Goal: Task Accomplishment & Management: Complete application form

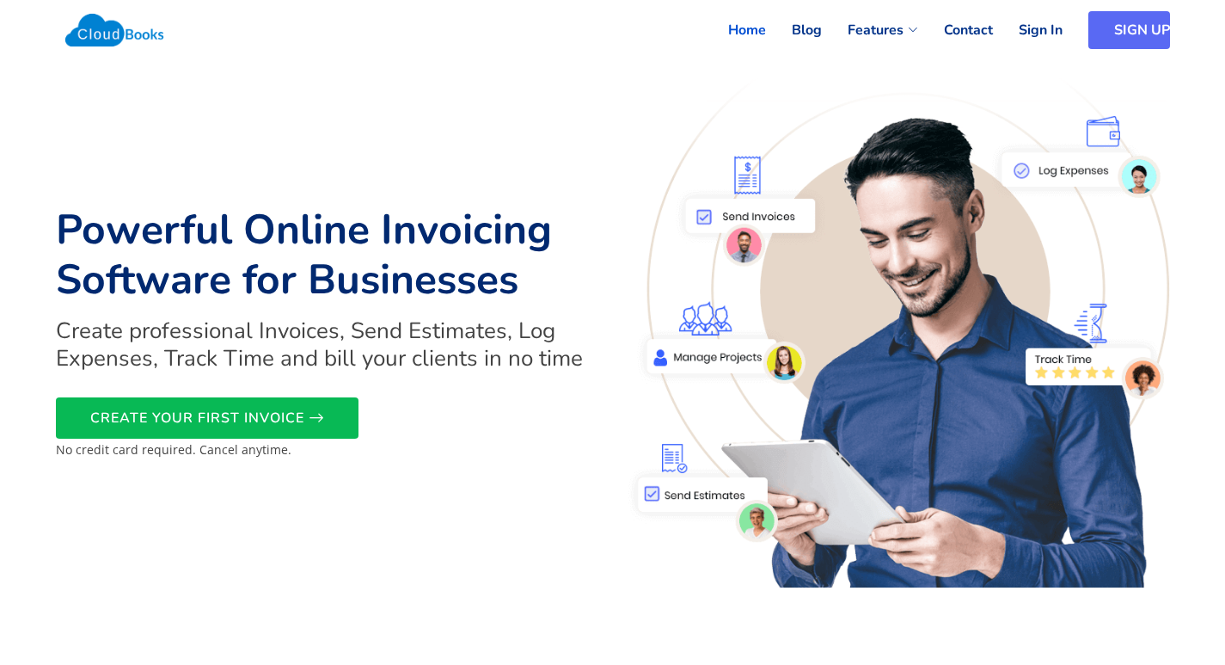
click at [1115, 40] on link "SIGN UP" at bounding box center [1130, 30] width 82 height 38
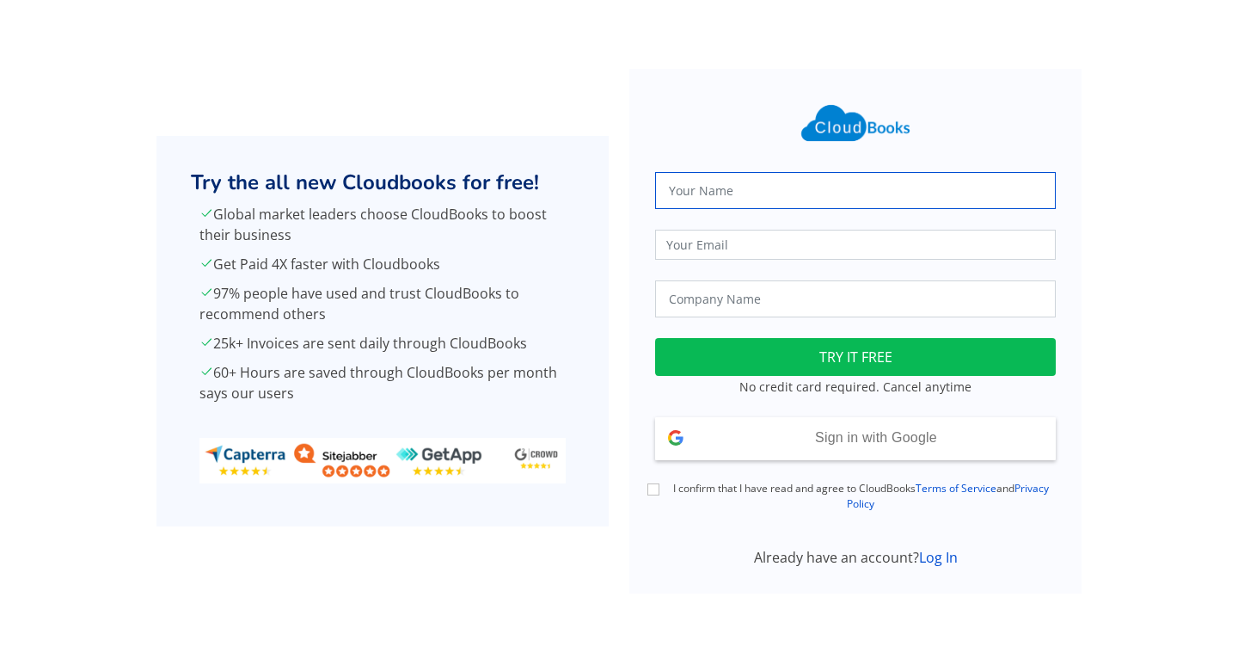
click at [750, 197] on input "text" at bounding box center [855, 190] width 401 height 37
type input "edeshani"
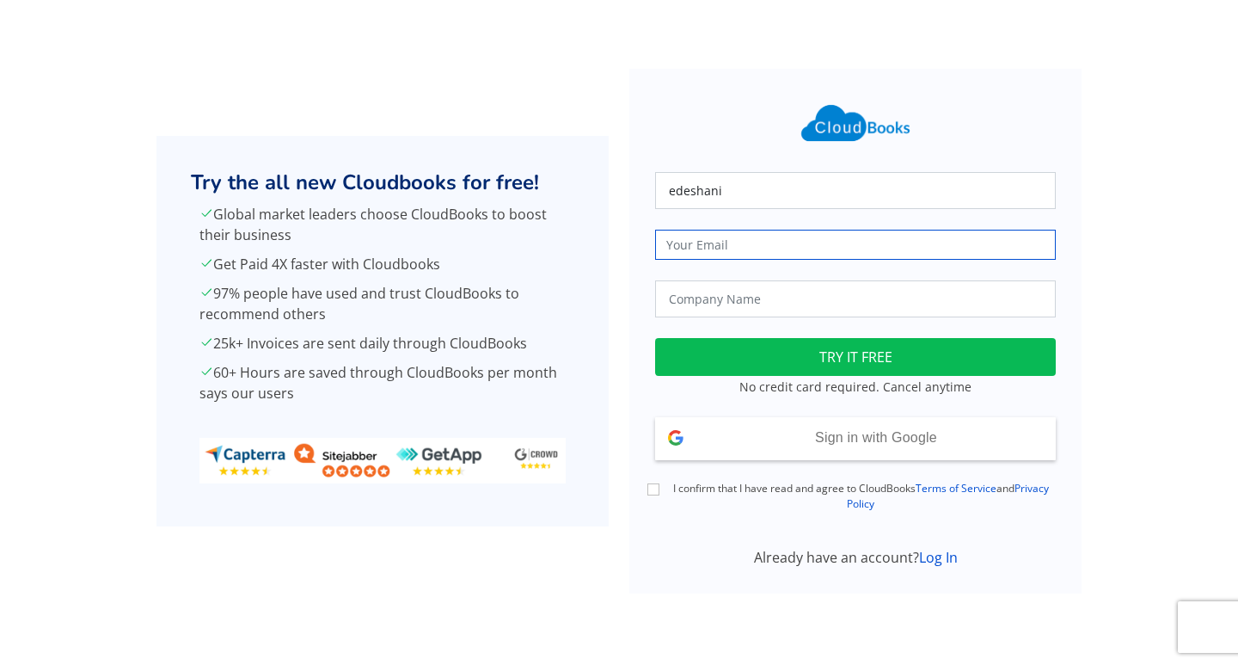
click at [742, 249] on input "email" at bounding box center [855, 245] width 401 height 30
type input "[EMAIL_ADDRESS][DOMAIN_NAME]"
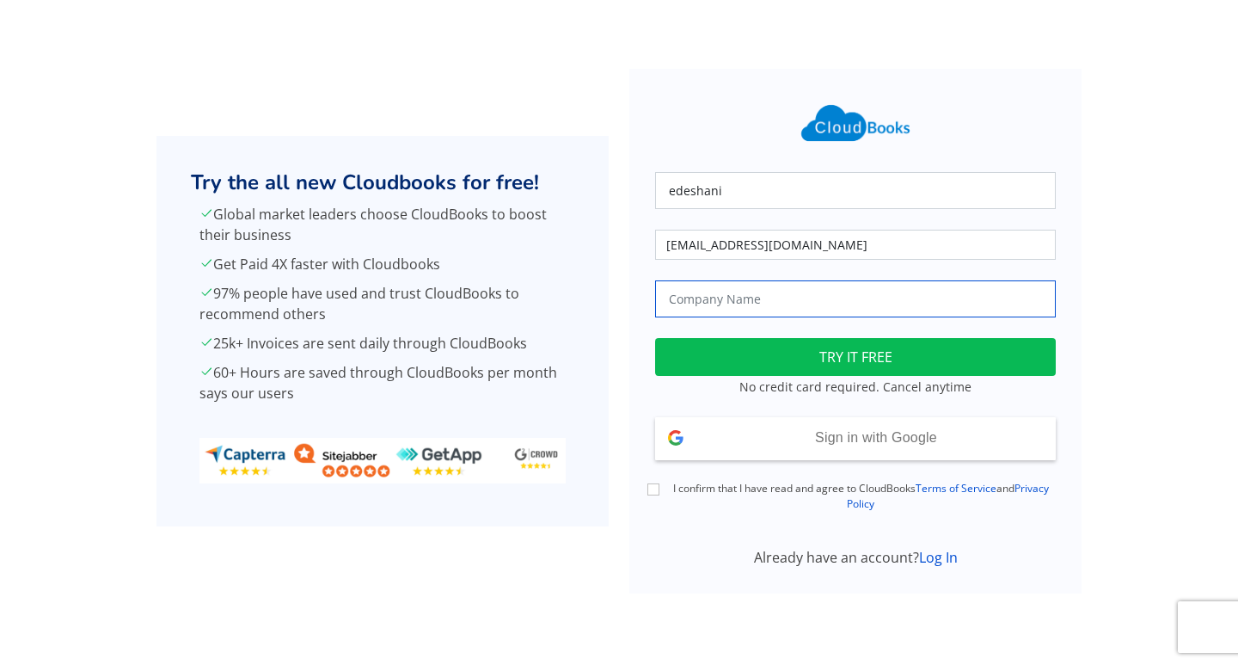
click at [754, 302] on input "text" at bounding box center [855, 298] width 401 height 37
type input "J.J Pvt Ltd"
click at [655, 481] on div "I confirm that I have read and agree to CloudBooks Terms of Service and Privacy…" at bounding box center [855, 497] width 421 height 32
click at [657, 488] on input "I confirm that I have read and agree to CloudBooks Terms of Service and Privacy…" at bounding box center [653, 489] width 12 height 12
checkbox input "true"
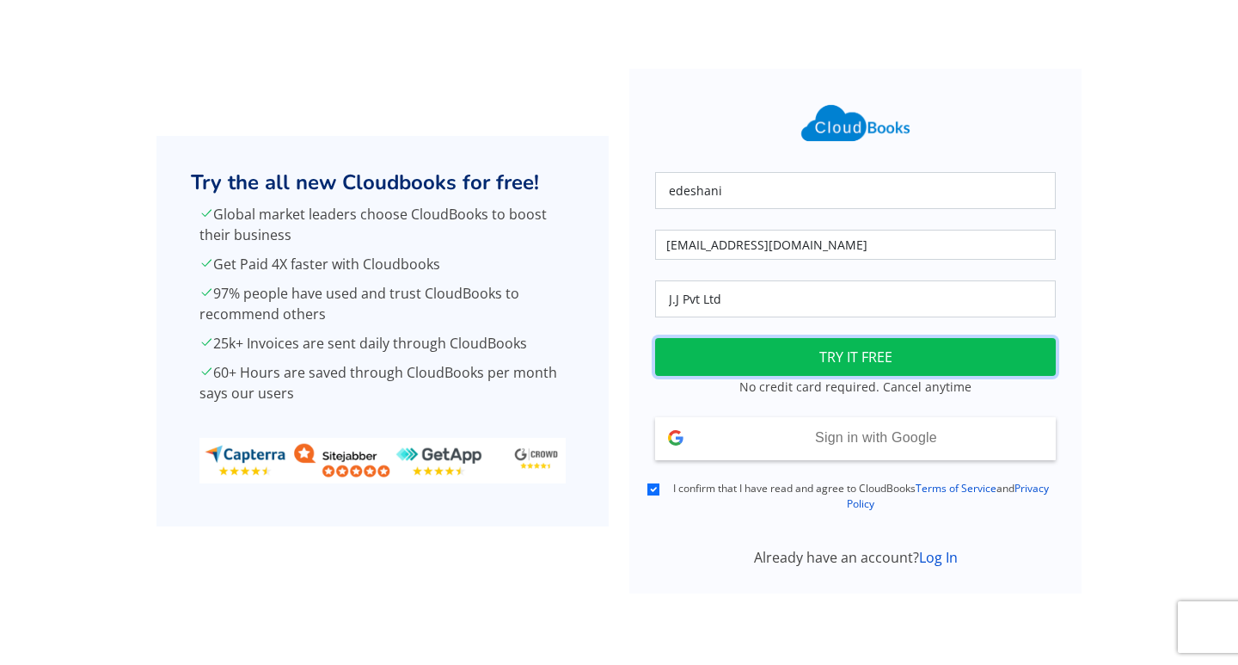
click at [808, 363] on button "TRY IT FREE" at bounding box center [855, 357] width 401 height 38
